Goal: Task Accomplishment & Management: Use online tool/utility

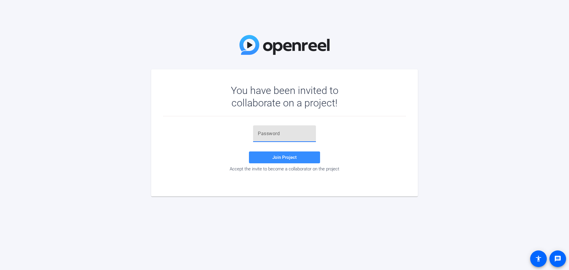
click at [275, 135] on input "text" at bounding box center [284, 133] width 53 height 7
click at [261, 132] on input "text" at bounding box center [284, 133] width 53 height 7
type input "SjrlCY"
click at [284, 156] on span "Join Project" at bounding box center [284, 157] width 24 height 5
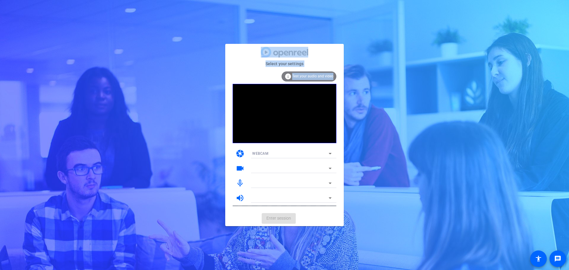
drag, startPoint x: 248, startPoint y: 54, endPoint x: 13, endPoint y: 88, distance: 237.4
click at [13, 88] on div "Select your settings info Test your audio and video camera WEBCAM videocam mic_…" at bounding box center [284, 135] width 569 height 270
click at [228, 26] on div "Select your settings info Test your audio and video camera WEBCAM videocam mic_…" at bounding box center [284, 135] width 569 height 270
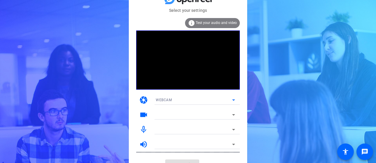
click at [228, 100] on div "WEBCAM" at bounding box center [194, 99] width 76 height 7
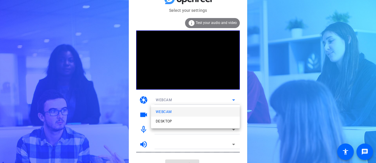
click at [228, 100] on div at bounding box center [188, 81] width 376 height 163
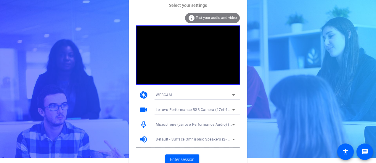
scroll to position [9, 0]
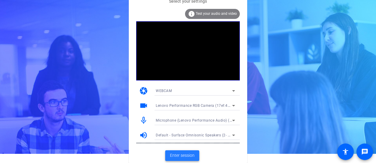
click at [182, 157] on span "Enter session" at bounding box center [182, 156] width 25 height 6
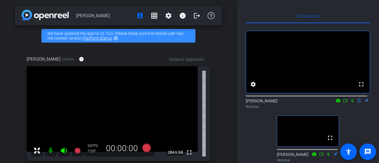
click at [344, 103] on icon at bounding box center [345, 101] width 5 height 4
click at [357, 103] on icon at bounding box center [359, 101] width 5 height 4
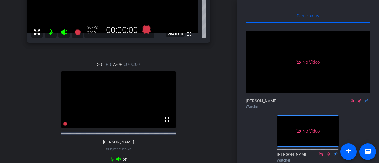
scroll to position [178, 0]
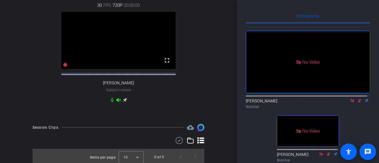
click at [357, 103] on icon at bounding box center [359, 101] width 5 height 4
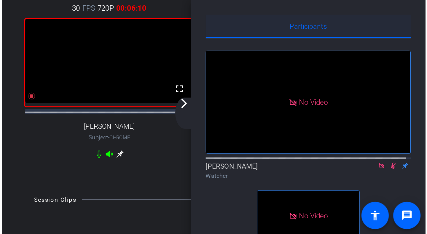
scroll to position [192, 0]
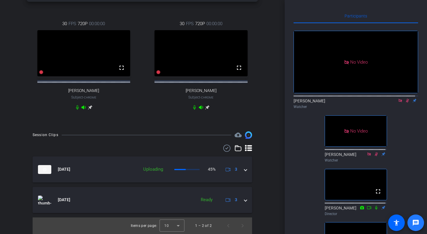
click at [417, 225] on mat-icon "message" at bounding box center [415, 223] width 7 height 7
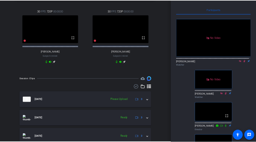
scroll to position [0, 0]
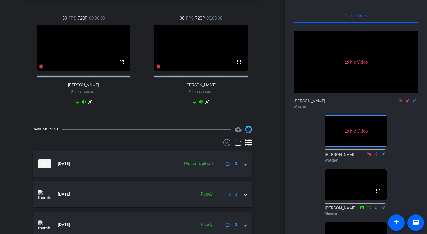
click at [398, 102] on icon at bounding box center [399, 100] width 3 height 3
click at [398, 103] on icon at bounding box center [399, 101] width 3 height 4
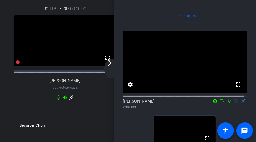
scroll to position [210, 0]
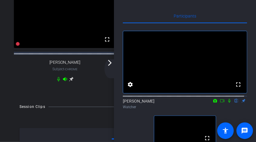
click at [227, 103] on icon at bounding box center [229, 101] width 5 height 4
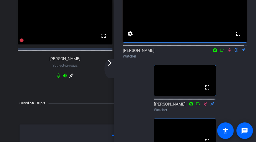
scroll to position [59, 0]
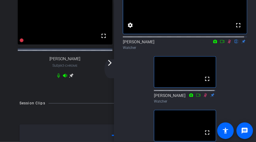
click at [110, 62] on mat-icon "arrow_forward_ios" at bounding box center [109, 62] width 7 height 7
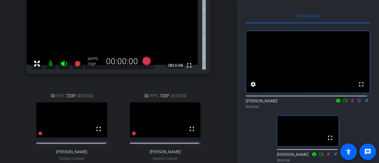
scroll to position [79, 0]
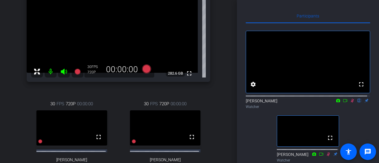
click at [228, 52] on div "[PERSON_NAME] account_box grid_on settings info logout We have updated the app …" at bounding box center [118, 2] width 237 height 163
